Goal: Task Accomplishment & Management: Use online tool/utility

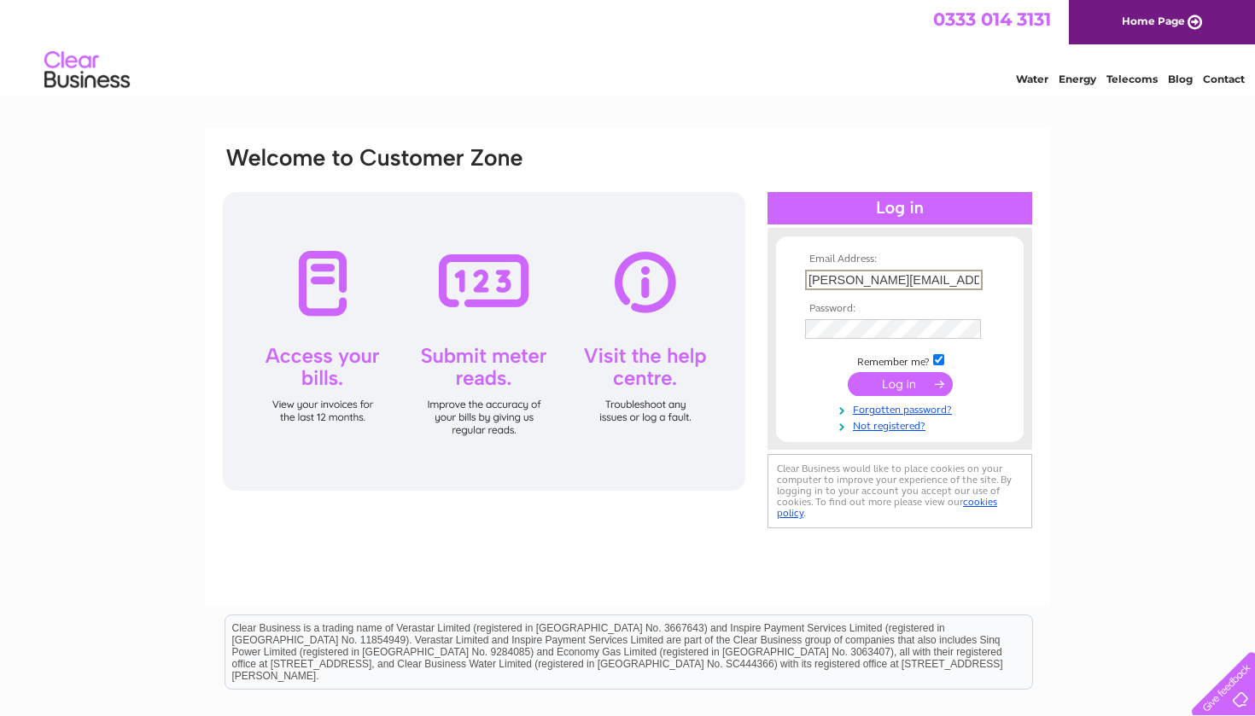
type input "[PERSON_NAME][EMAIL_ADDRESS][DOMAIN_NAME]"
click at [909, 383] on input "submit" at bounding box center [900, 384] width 105 height 24
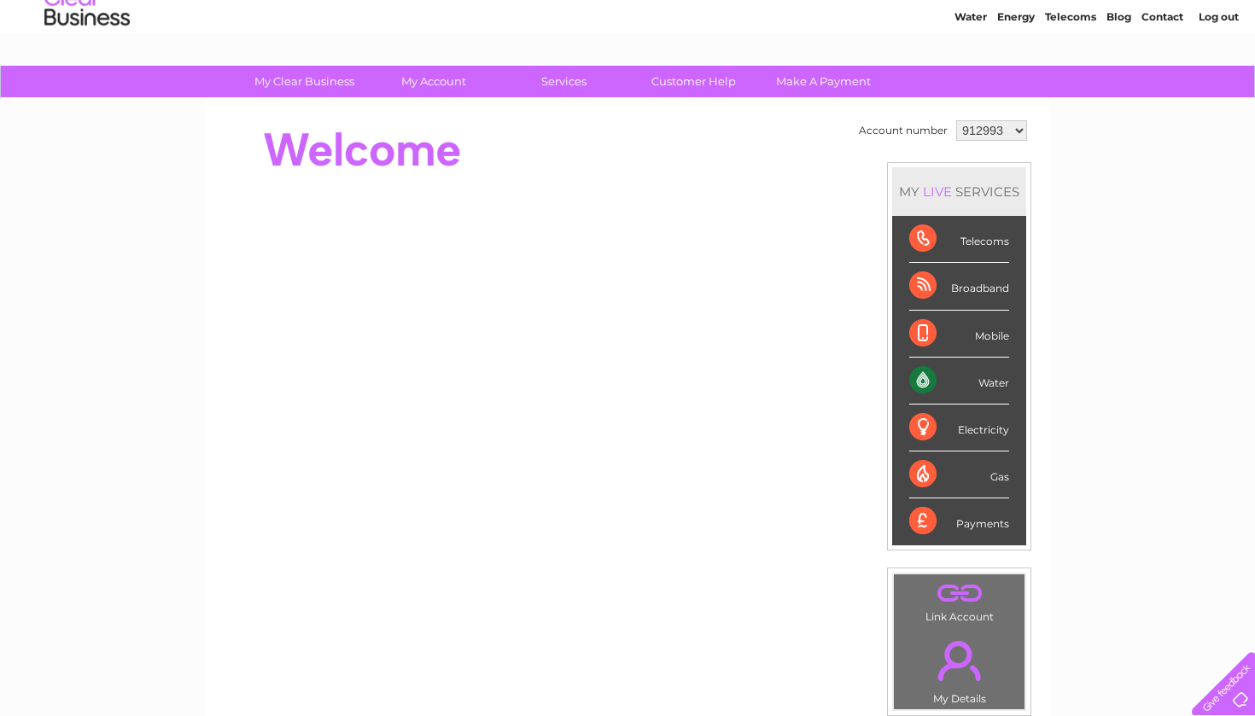
scroll to position [68, 0]
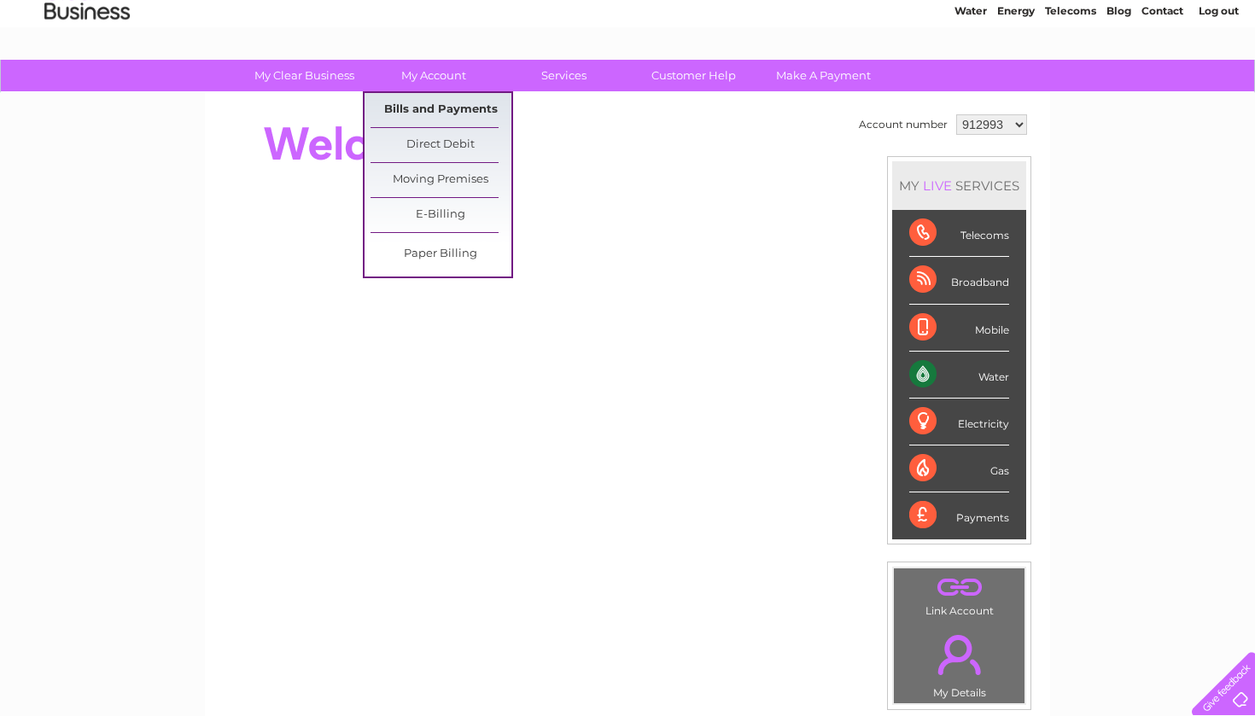
click at [414, 107] on link "Bills and Payments" at bounding box center [441, 110] width 141 height 34
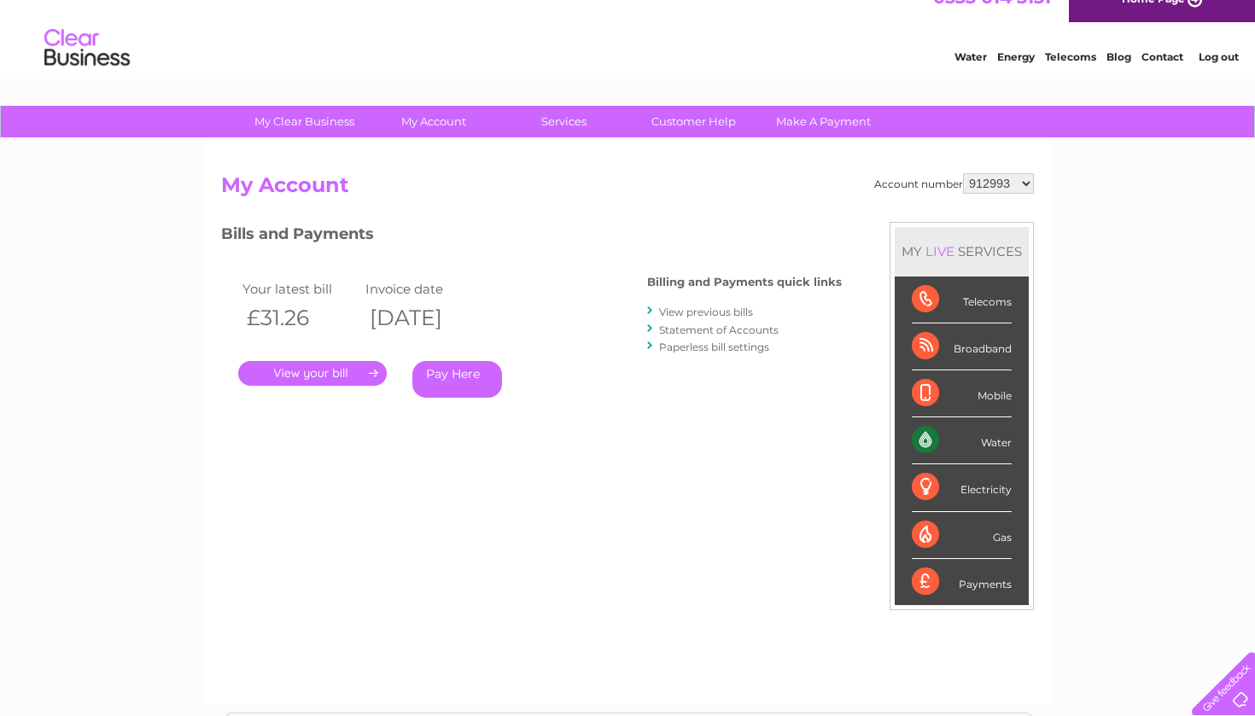
scroll to position [41, 0]
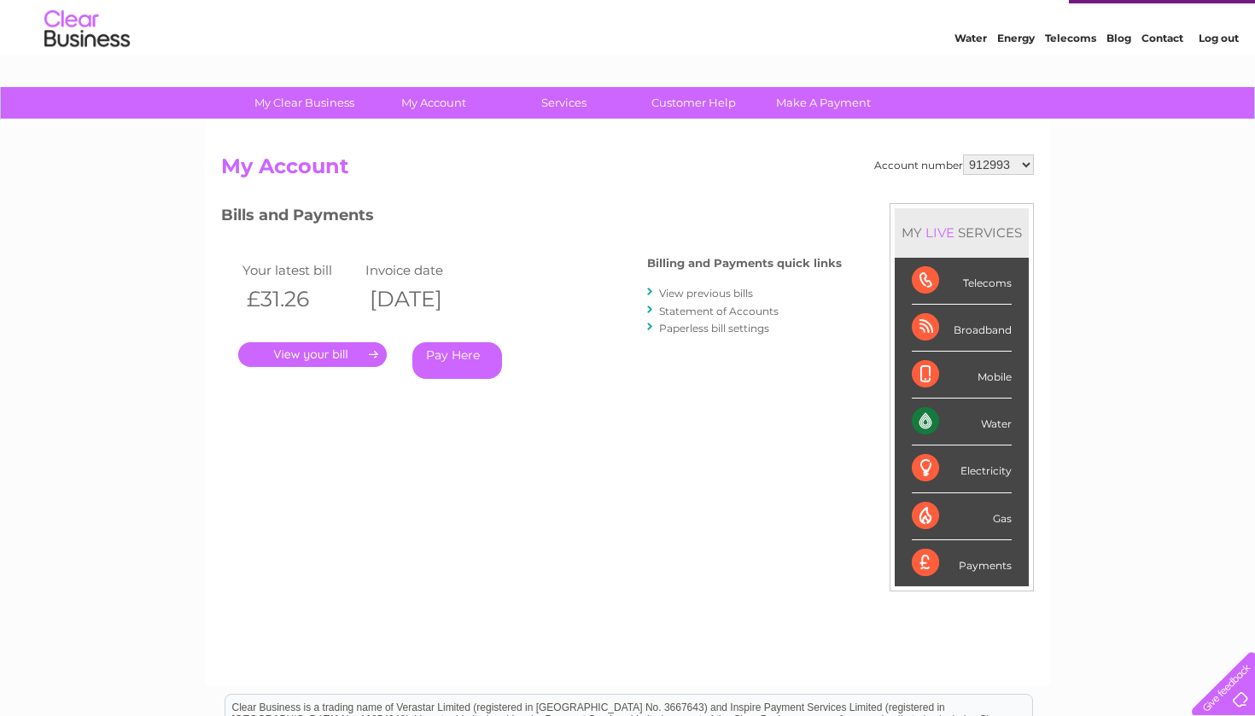
click at [323, 351] on link "." at bounding box center [312, 354] width 149 height 25
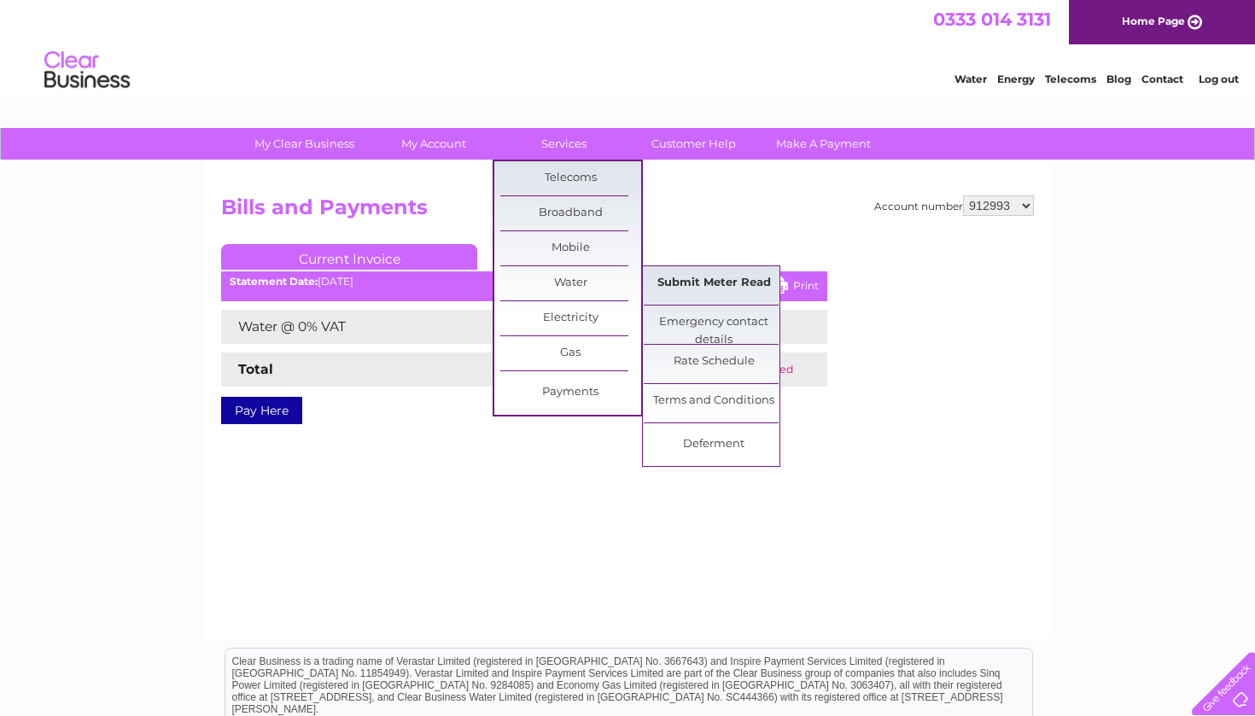
click at [731, 279] on link "Submit Meter Read" at bounding box center [714, 283] width 141 height 34
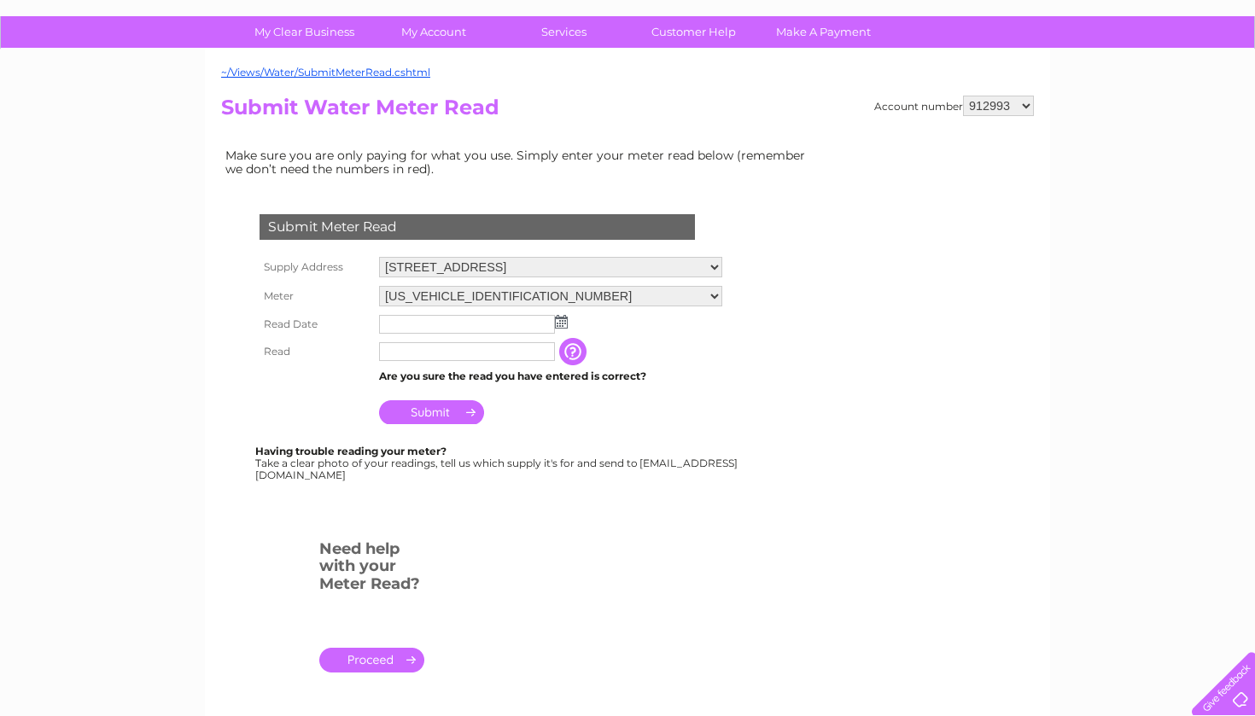
scroll to position [113, 0]
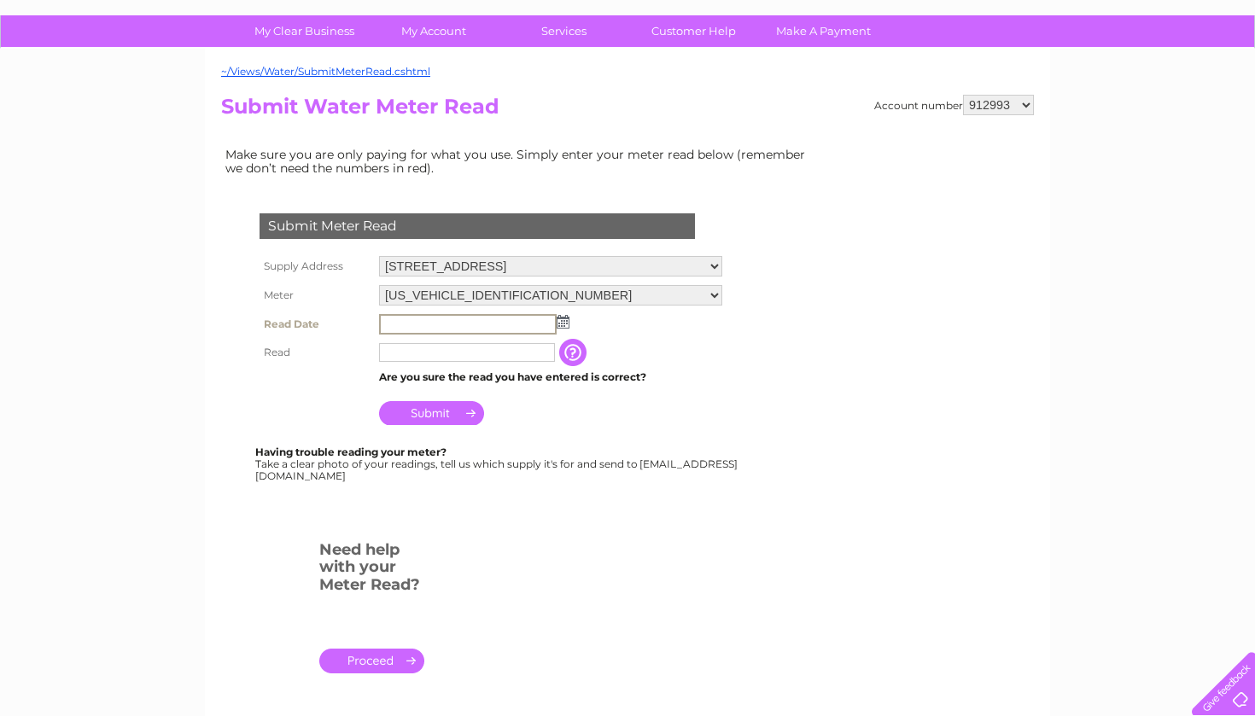
click at [412, 316] on input "text" at bounding box center [468, 324] width 178 height 20
click at [560, 314] on img at bounding box center [561, 321] width 13 height 14
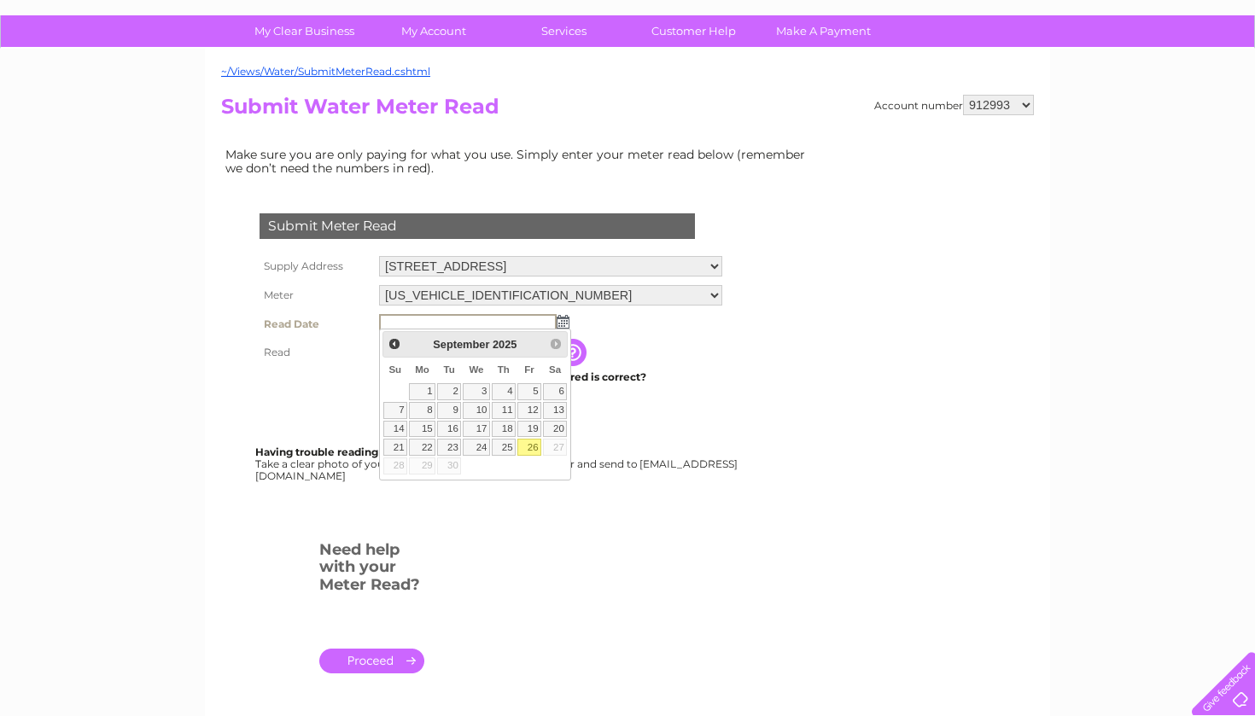
click at [532, 441] on link "26" at bounding box center [529, 447] width 24 height 17
type input "2025/09/26"
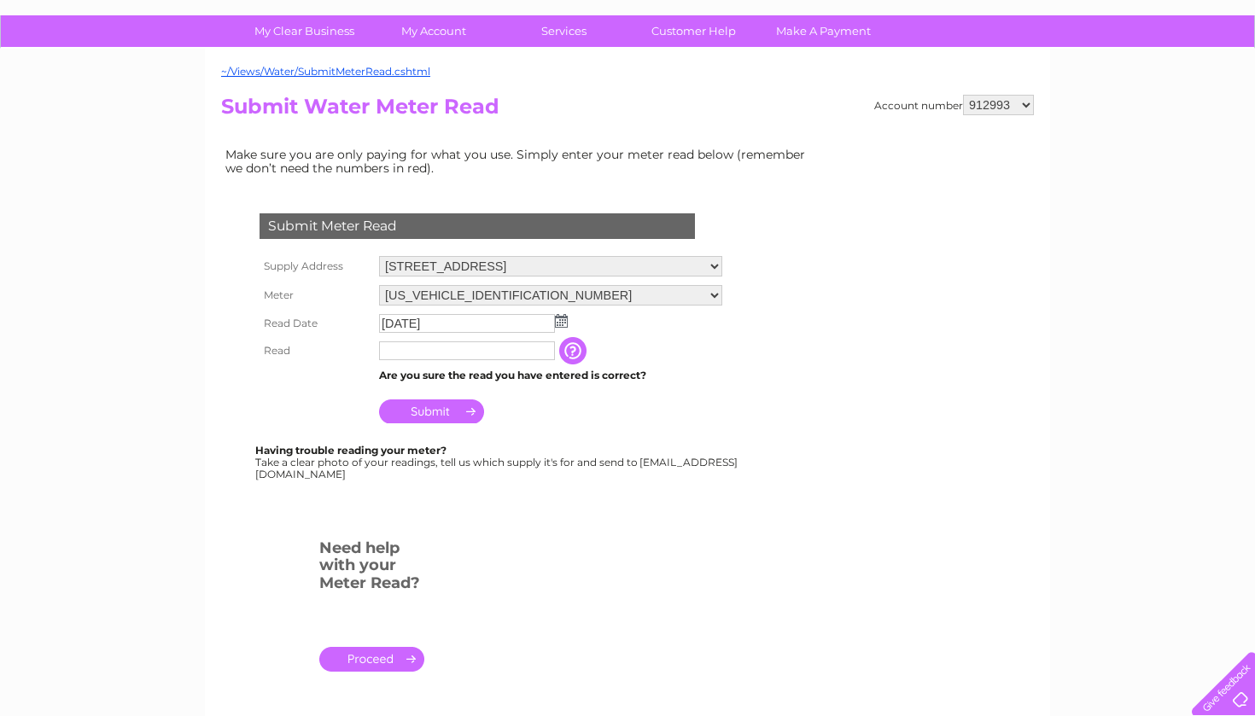
click at [412, 352] on input "text" at bounding box center [467, 351] width 176 height 19
type input "0080"
click at [566, 471] on div "Having trouble reading your meter? Take a clear photo of your readings, tell us…" at bounding box center [497, 464] width 485 height 35
click at [576, 343] on input "button" at bounding box center [574, 350] width 31 height 27
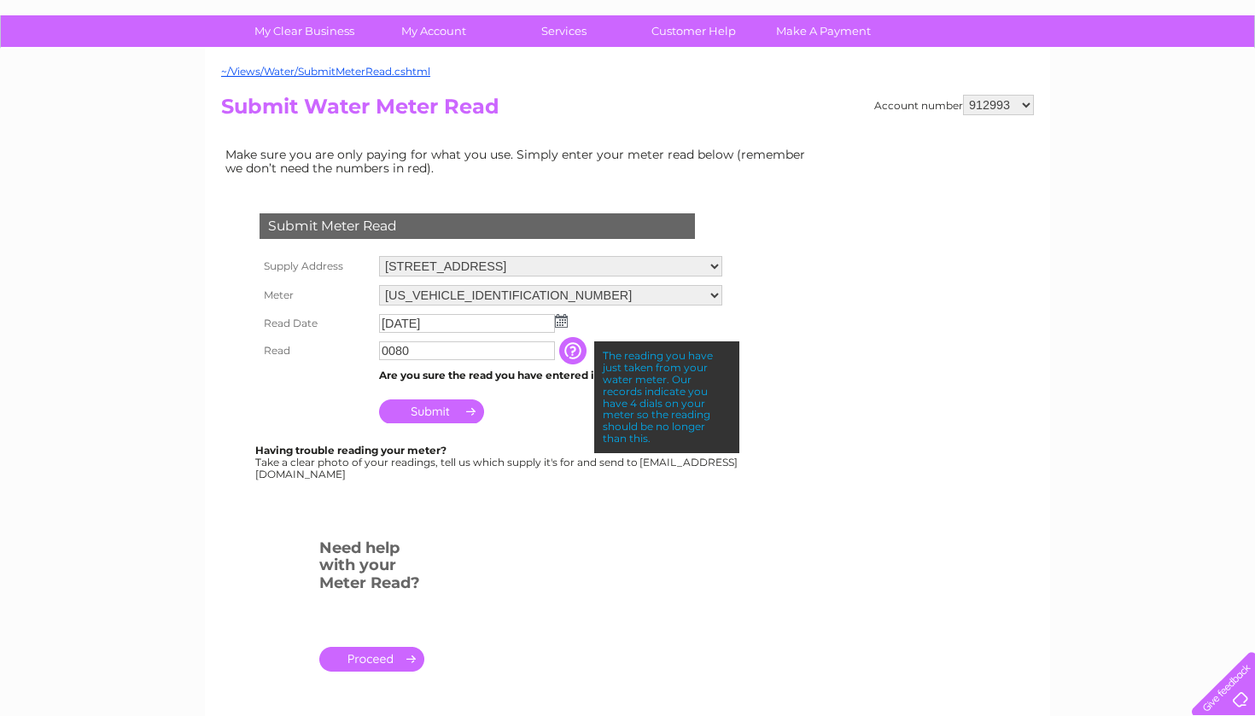
click at [681, 519] on div at bounding box center [480, 515] width 519 height 34
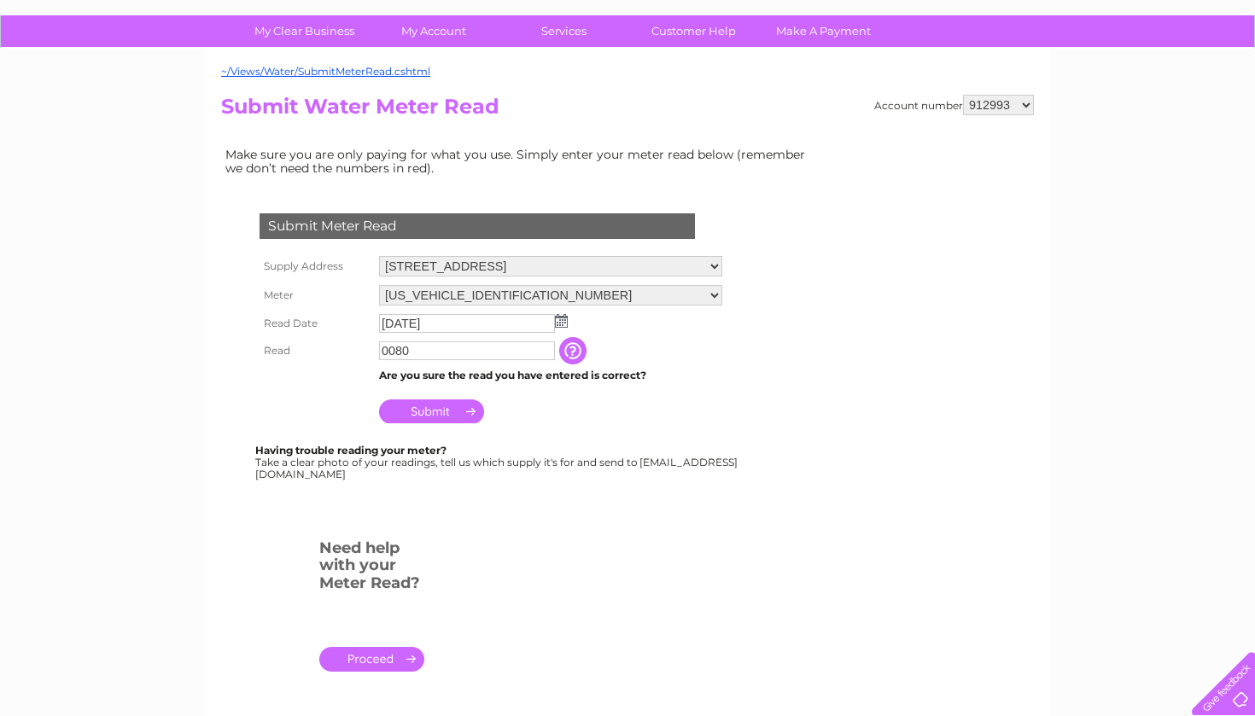
click at [433, 406] on input "Submit" at bounding box center [431, 412] width 105 height 24
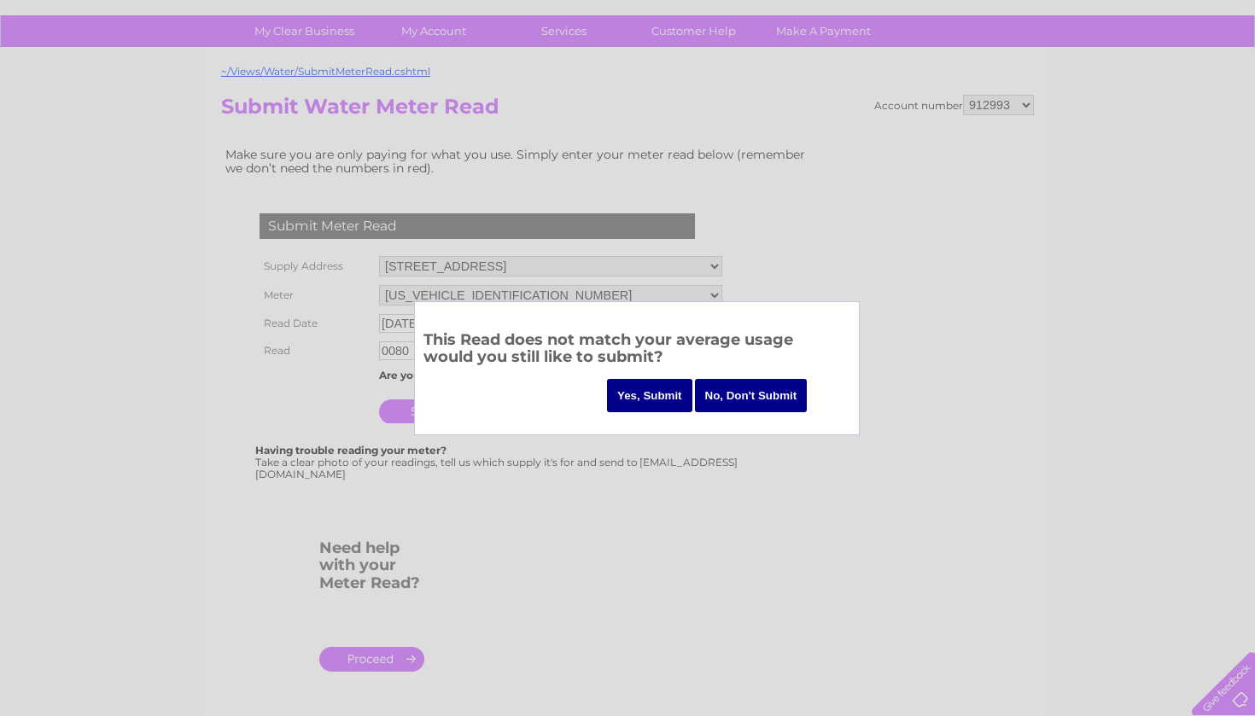
click at [642, 386] on input "Yes, Submit" at bounding box center [649, 395] width 85 height 33
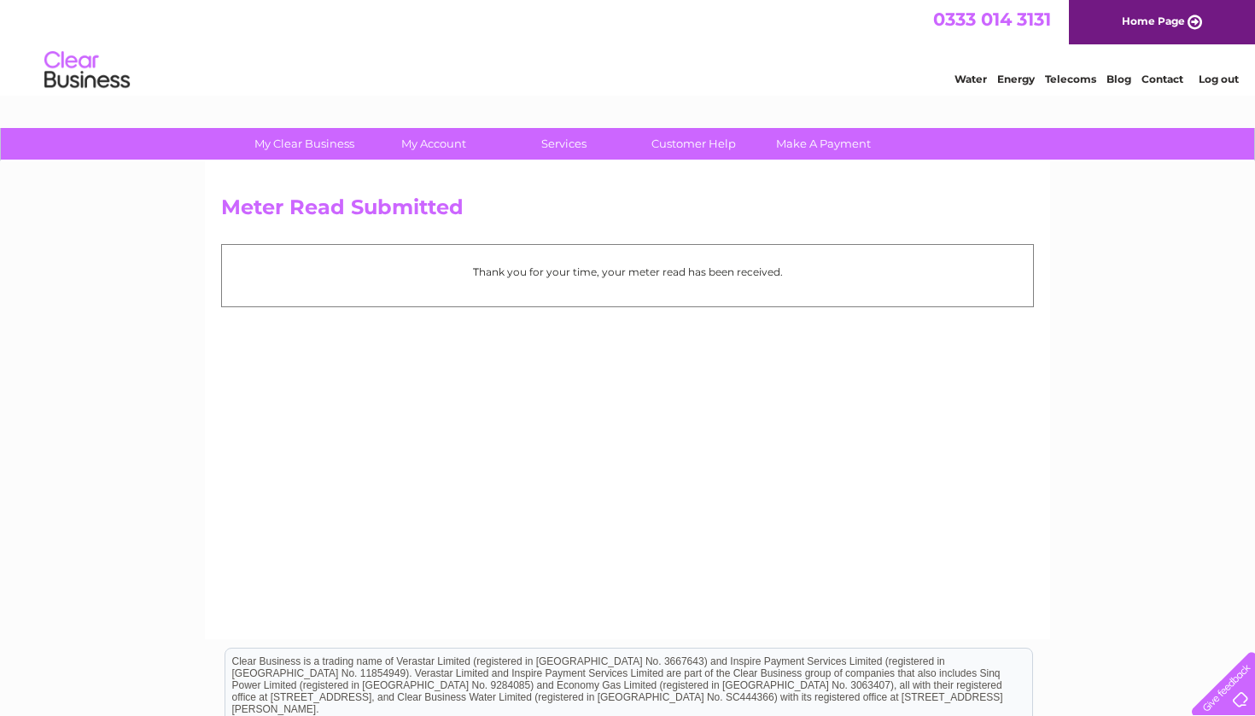
click at [964, 78] on link "Water" at bounding box center [971, 79] width 32 height 13
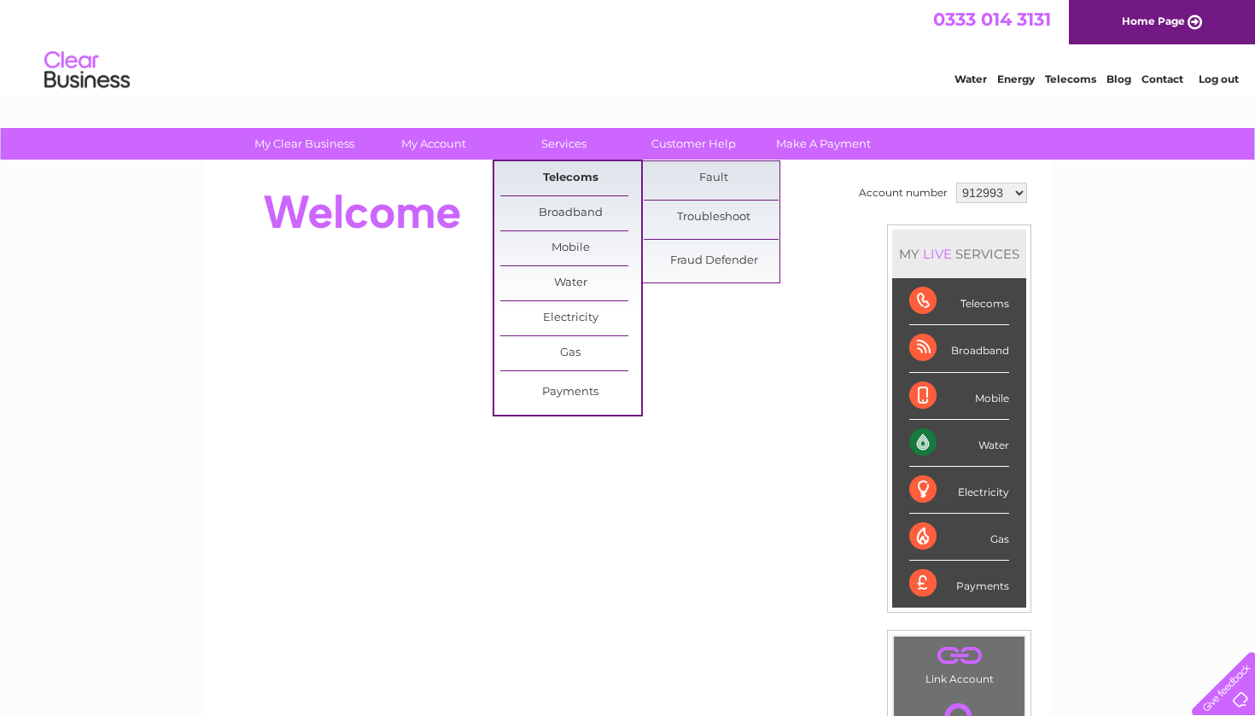
click at [566, 176] on link "Telecoms" at bounding box center [570, 178] width 141 height 34
